Goal: Check status: Check status

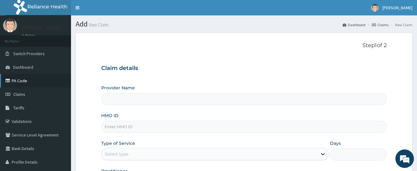
click at [27, 82] on link "PA Code" at bounding box center [35, 81] width 71 height 14
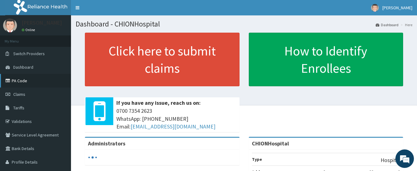
click at [22, 81] on link "PA Code" at bounding box center [35, 81] width 71 height 14
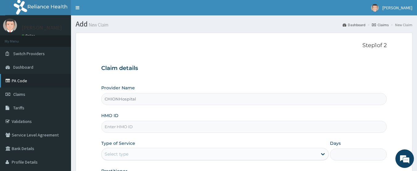
click at [18, 81] on link "PA Code" at bounding box center [35, 81] width 71 height 14
type input "CHIONHospital"
click at [27, 84] on link "PA Code" at bounding box center [35, 81] width 71 height 14
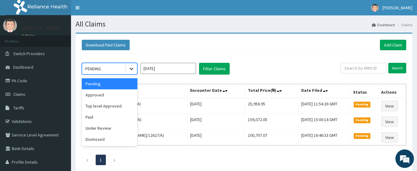
click at [132, 67] on icon at bounding box center [131, 69] width 6 height 6
drag, startPoint x: 109, startPoint y: 97, endPoint x: 170, endPoint y: 88, distance: 61.8
click at [109, 97] on div "Approved" at bounding box center [110, 94] width 56 height 11
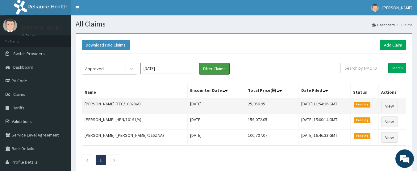
drag, startPoint x: 210, startPoint y: 66, endPoint x: 160, endPoint y: 101, distance: 61.5
click at [209, 67] on button "Filter Claims" at bounding box center [214, 69] width 31 height 12
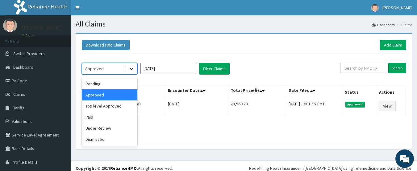
click at [130, 70] on icon at bounding box center [131, 69] width 6 height 6
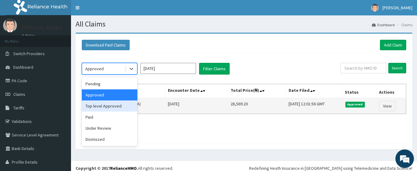
drag, startPoint x: 118, startPoint y: 106, endPoint x: 136, endPoint y: 99, distance: 18.7
click at [119, 105] on div "Top level Approved" at bounding box center [110, 106] width 56 height 11
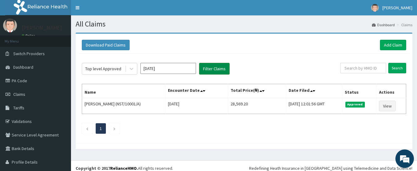
click at [210, 69] on button "Filter Claims" at bounding box center [214, 69] width 31 height 12
